Goal: Task Accomplishment & Management: Manage account settings

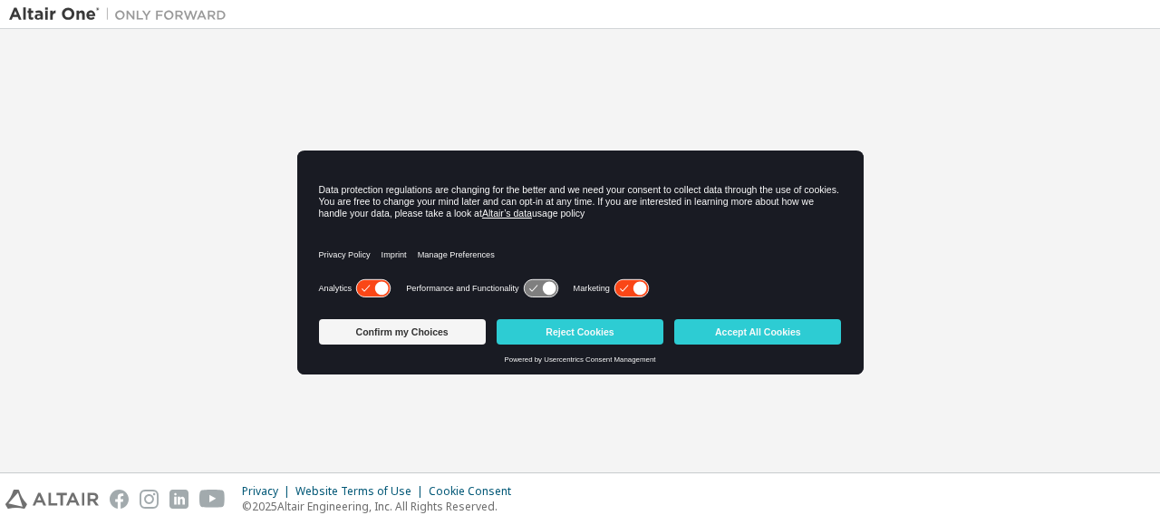
click at [963, 281] on div "Welcome to the Altair One Admin Portal Need Help? Please make sure that you pro…" at bounding box center [580, 250] width 1142 height 425
click at [955, 286] on div "Welcome to the Altair One Admin Portal Need Help? Please make sure that you pro…" at bounding box center [580, 250] width 1142 height 425
click at [542, 326] on button "Reject Cookies" at bounding box center [580, 331] width 167 height 25
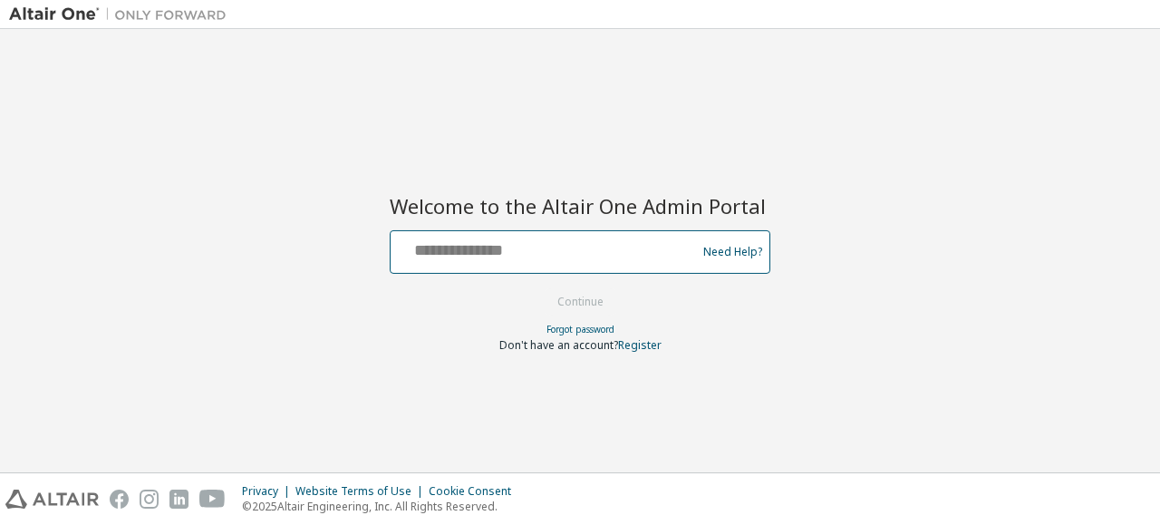
click at [497, 251] on input "text" at bounding box center [546, 248] width 296 height 26
type input "**********"
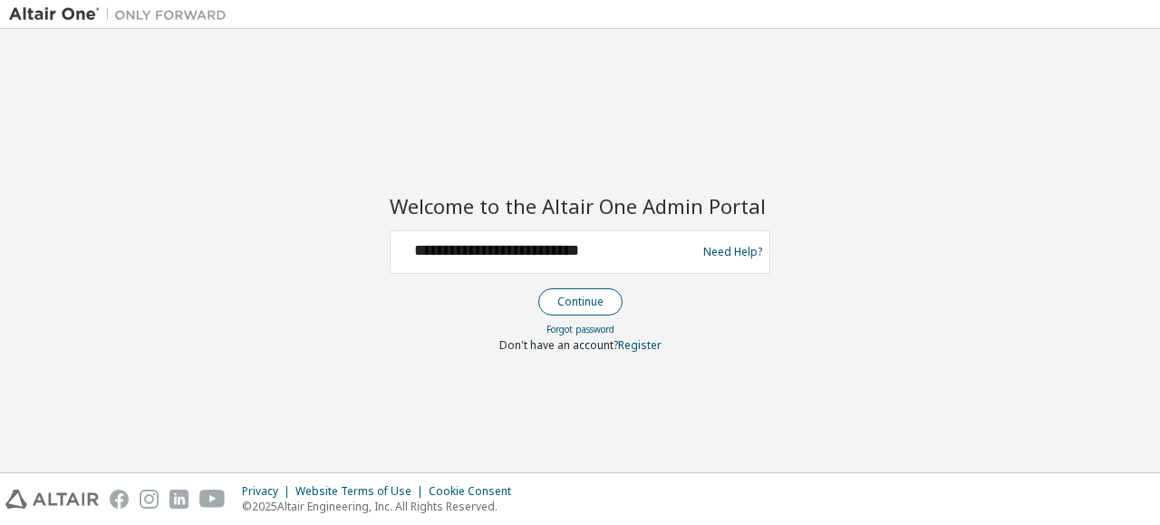
click at [553, 289] on button "Continue" at bounding box center [580, 301] width 84 height 27
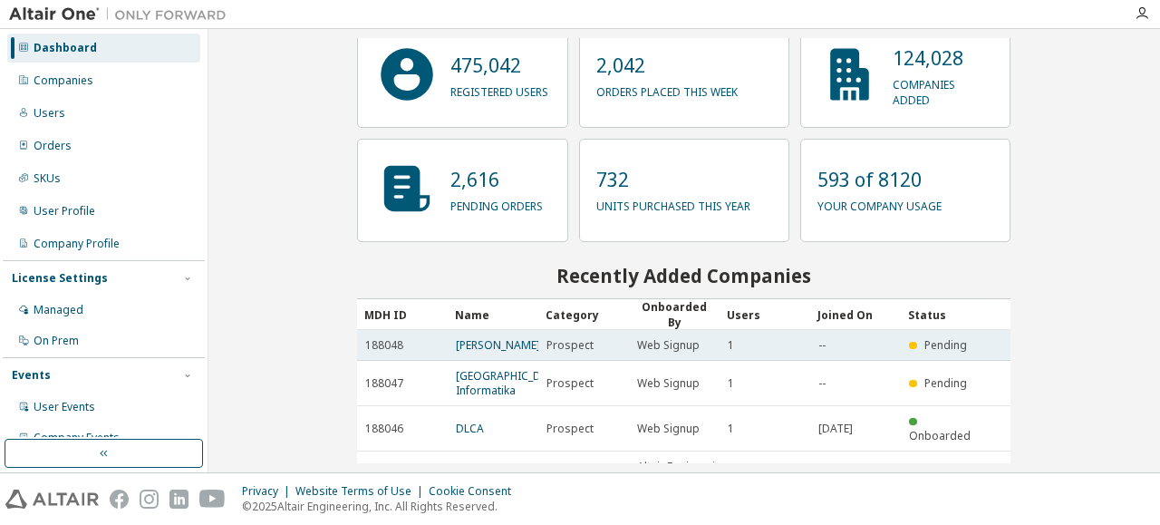
scroll to position [310, 0]
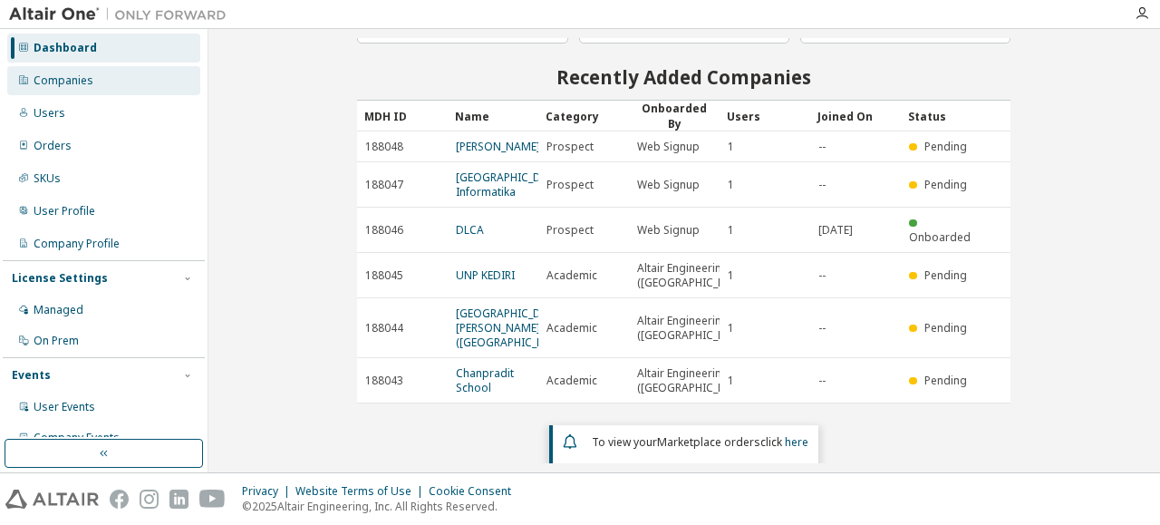
click at [67, 73] on div "Companies" at bounding box center [64, 80] width 60 height 15
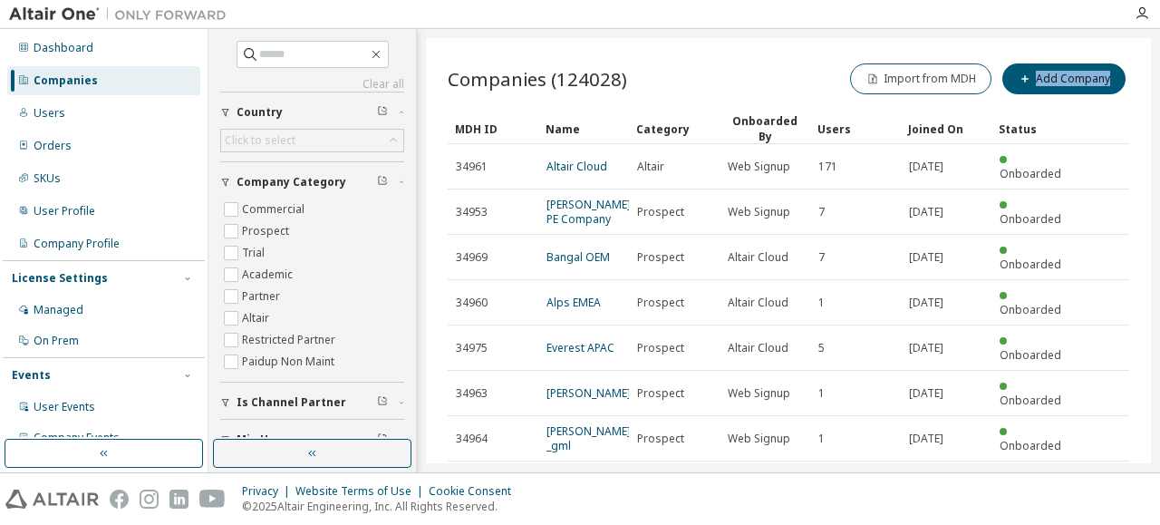
drag, startPoint x: 1153, startPoint y: 107, endPoint x: 1120, endPoint y: 60, distance: 57.3
click at [1151, 50] on div "Clear all Max Users Min Users Is Channel Partner Company Category Commercial Pr…" at bounding box center [684, 250] width 952 height 443
click at [1133, 14] on div at bounding box center [1142, 13] width 36 height 15
click at [1148, 17] on icon "button" at bounding box center [1142, 13] width 15 height 15
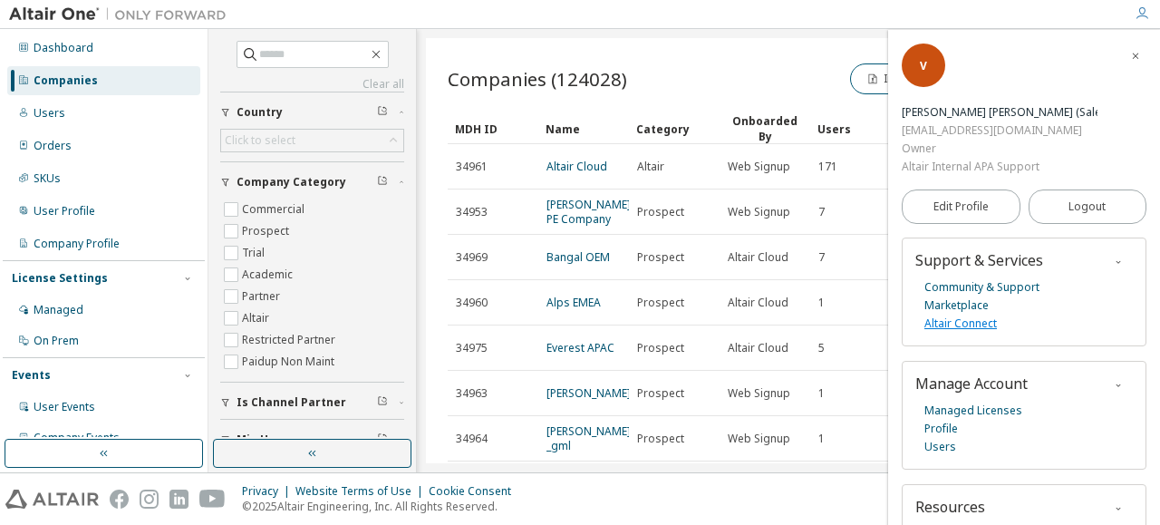
click at [972, 315] on link "Altair Connect" at bounding box center [961, 324] width 73 height 18
